Goal: Book appointment/travel/reservation

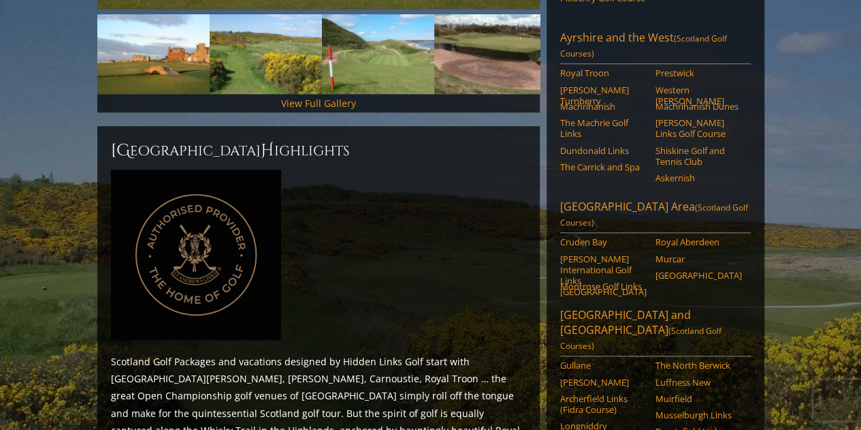
scroll to position [409, 0]
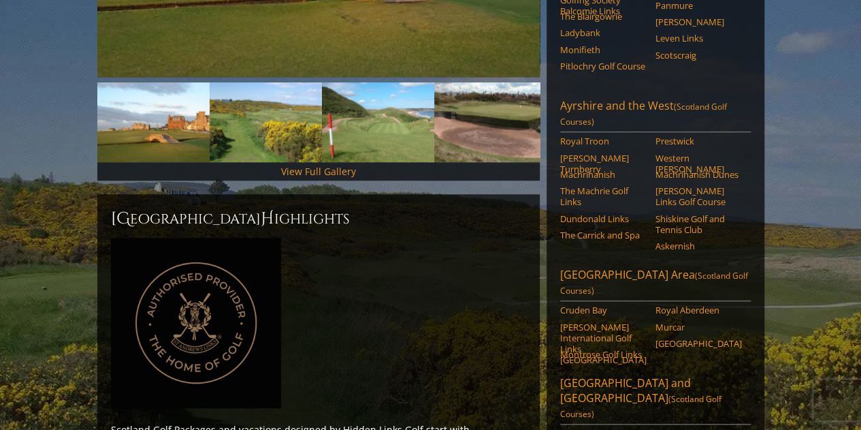
click at [613, 98] on link "Ayrshire and the West (Scotland Golf Courses)" at bounding box center [655, 115] width 191 height 34
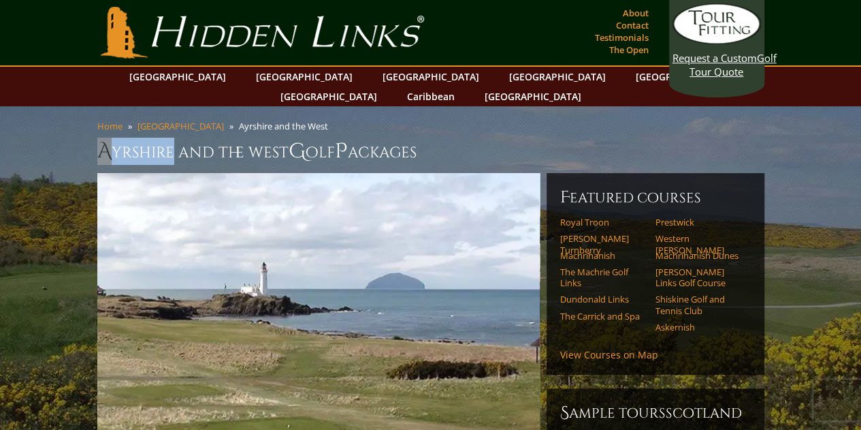
drag, startPoint x: 98, startPoint y: 131, endPoint x: 176, endPoint y: 128, distance: 77.7
click at [176, 138] on h1 "Ayrshire and the West G olf P ackages" at bounding box center [430, 151] width 667 height 27
copy h1 "Ayrshire"
